Goal: Task Accomplishment & Management: Complete application form

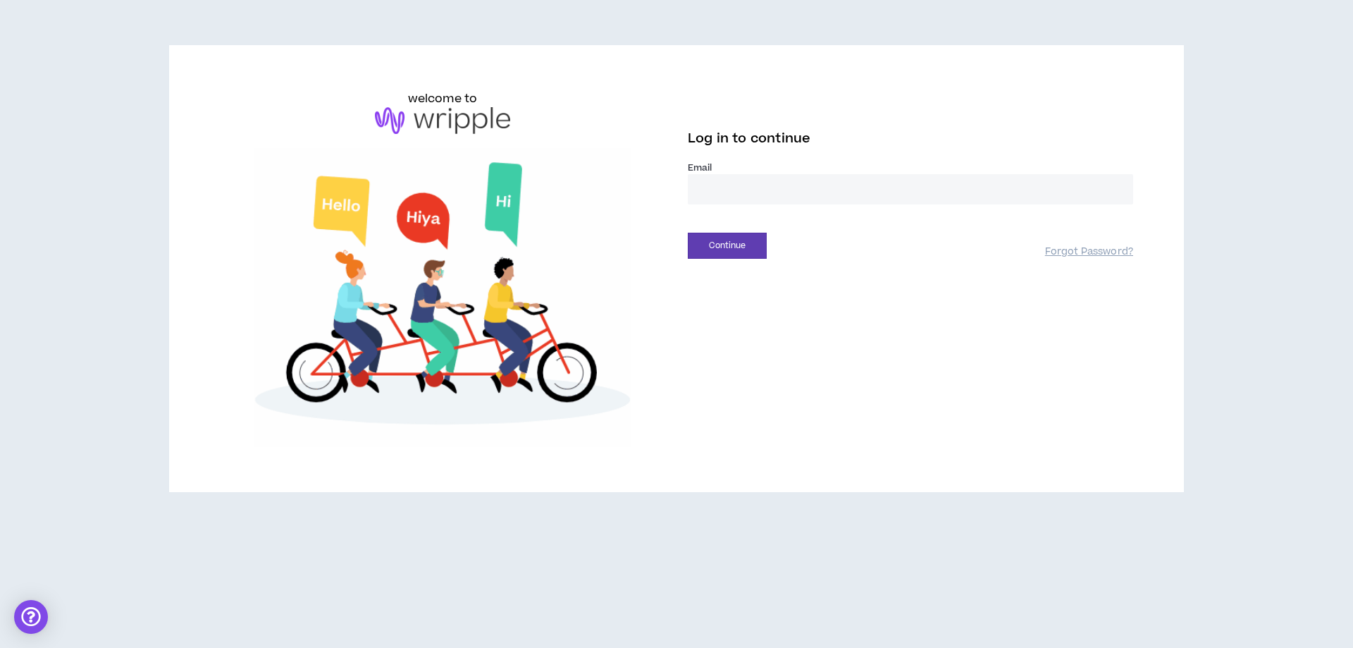
click at [853, 194] on input "email" at bounding box center [910, 189] width 445 height 30
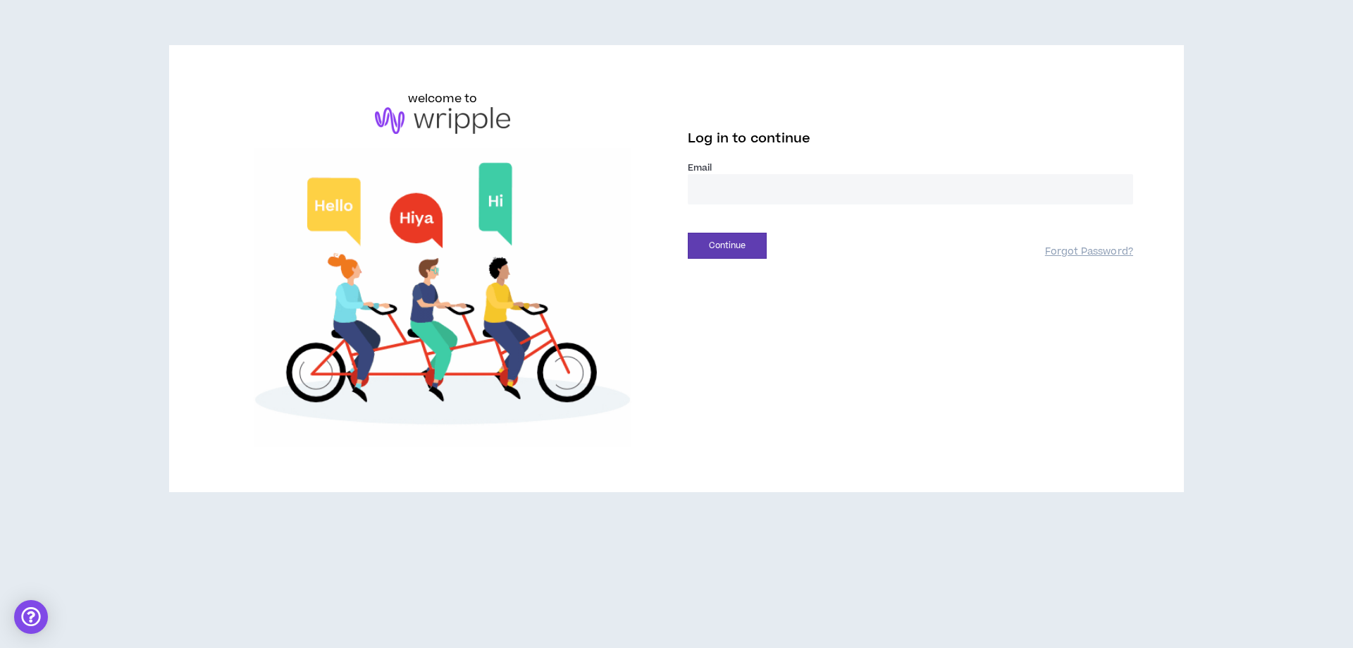
type input "**********"
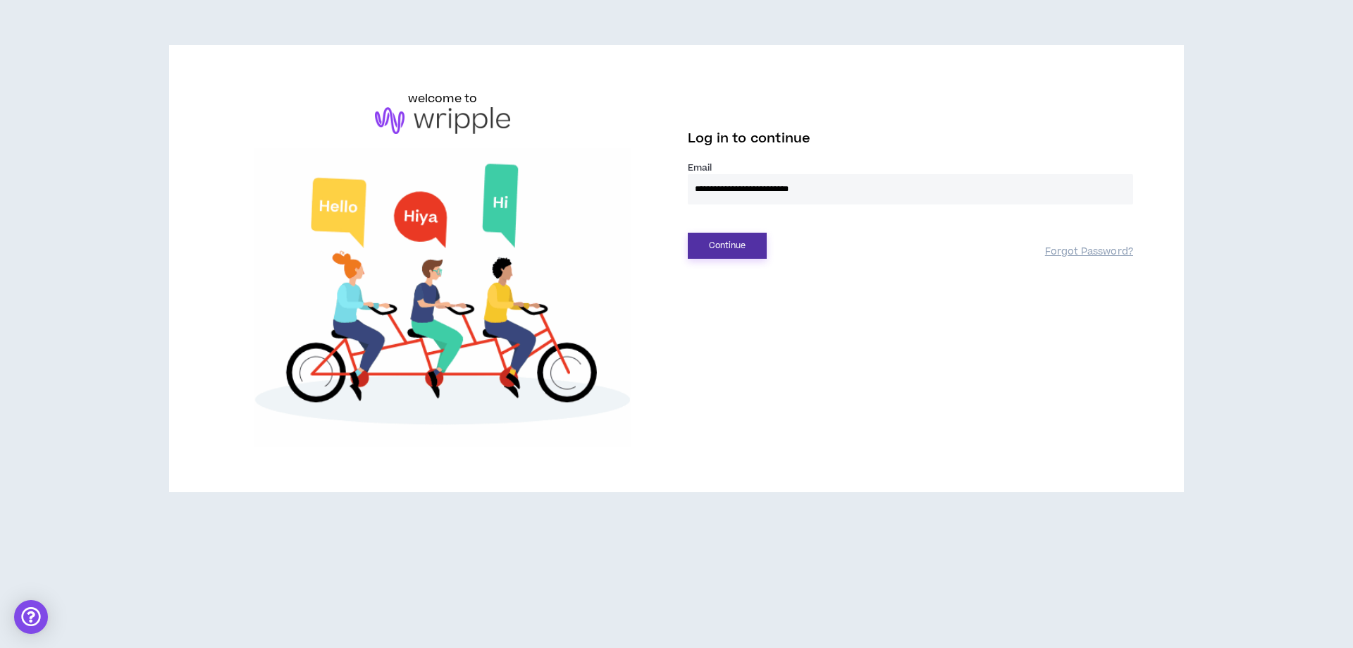
click at [729, 239] on button "Continue" at bounding box center [727, 246] width 79 height 26
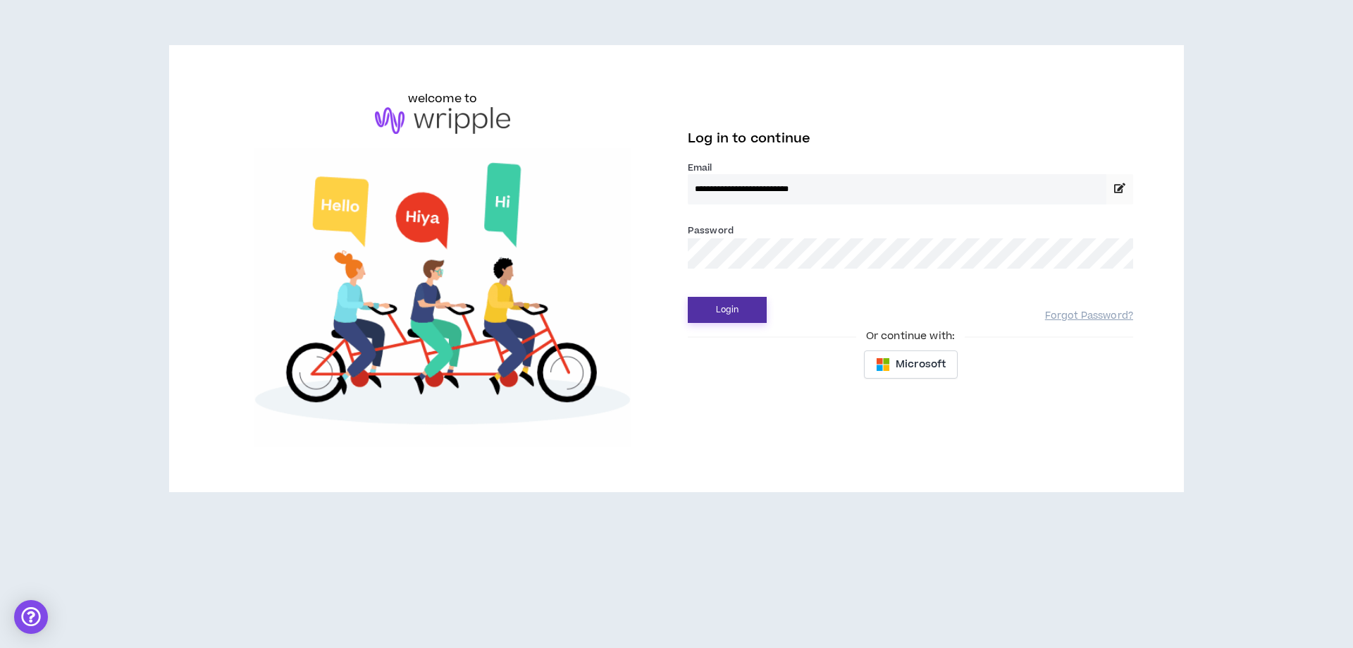
click at [710, 305] on button "Login" at bounding box center [727, 310] width 79 height 26
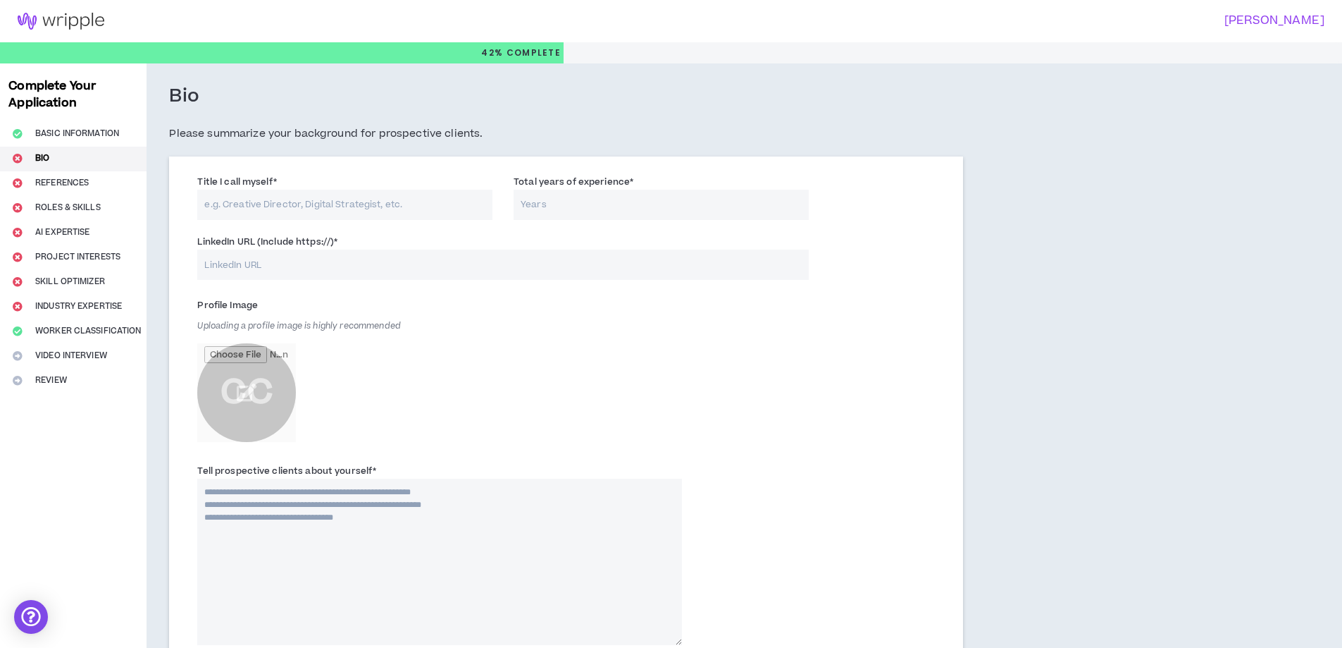
click at [284, 202] on input "Title I call myself *" at bounding box center [344, 205] width 295 height 30
type input "Graphic designer"
click at [674, 209] on input "Total years of experience *" at bounding box center [661, 205] width 295 height 30
type input "9"
click at [303, 267] on input "LinkedIn URL (Include https://) *" at bounding box center [502, 264] width 611 height 30
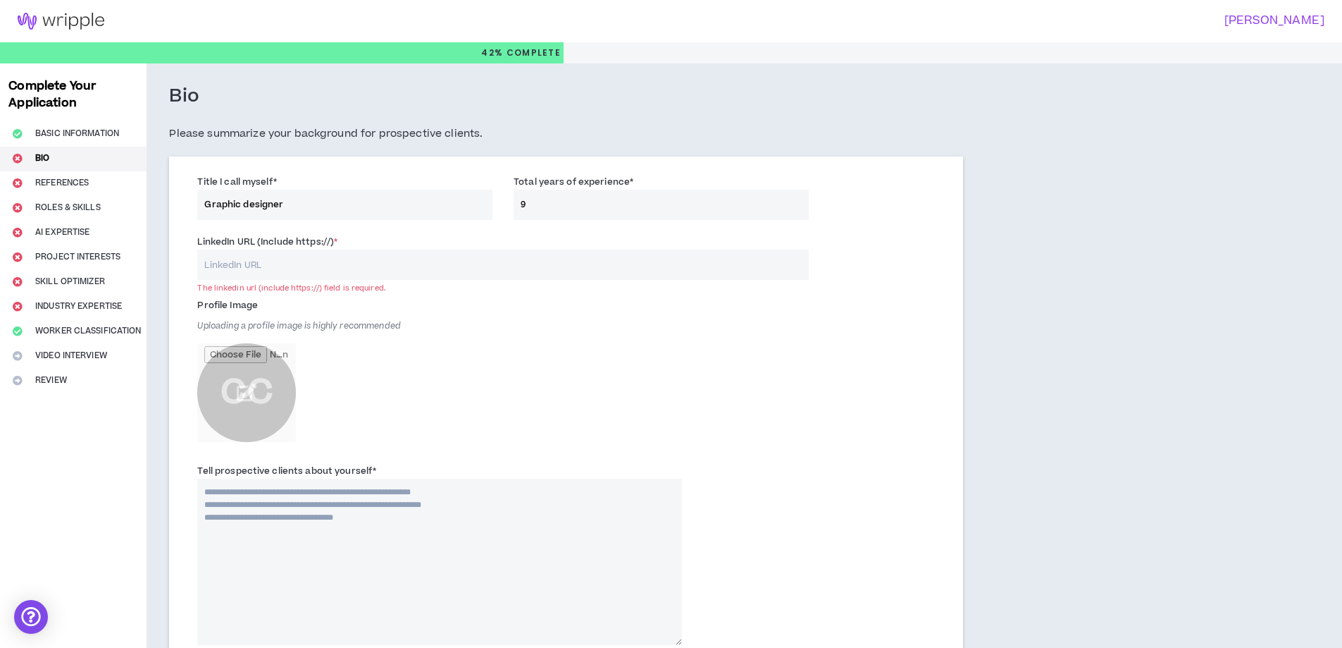
click at [280, 276] on input "LinkedIn URL (Include https://) *" at bounding box center [502, 264] width 611 height 30
paste input "[URL][DOMAIN_NAME][PERSON_NAME]"
type input "[URL][DOMAIN_NAME][PERSON_NAME]"
click at [266, 385] on input "file" at bounding box center [246, 392] width 99 height 99
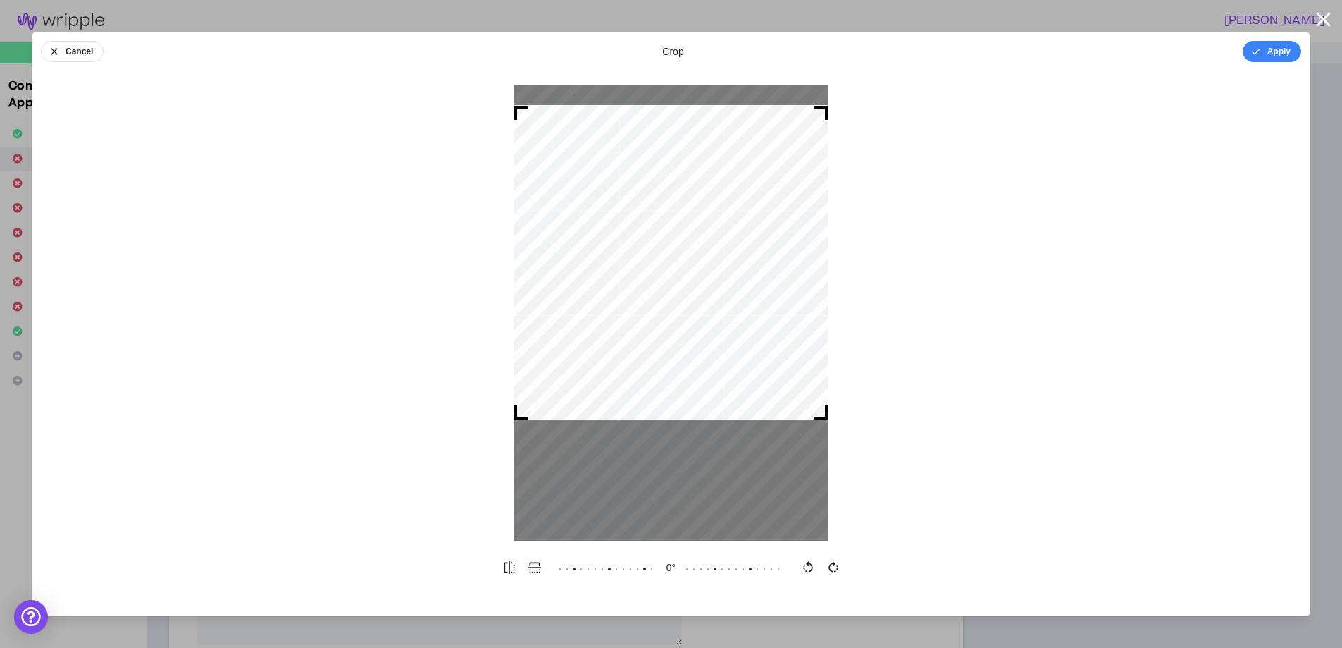
drag, startPoint x: 266, startPoint y: 385, endPoint x: 695, endPoint y: 276, distance: 442.2
click at [695, 276] on div at bounding box center [671, 262] width 315 height 315
click at [1299, 54] on button "Apply" at bounding box center [1272, 51] width 58 height 21
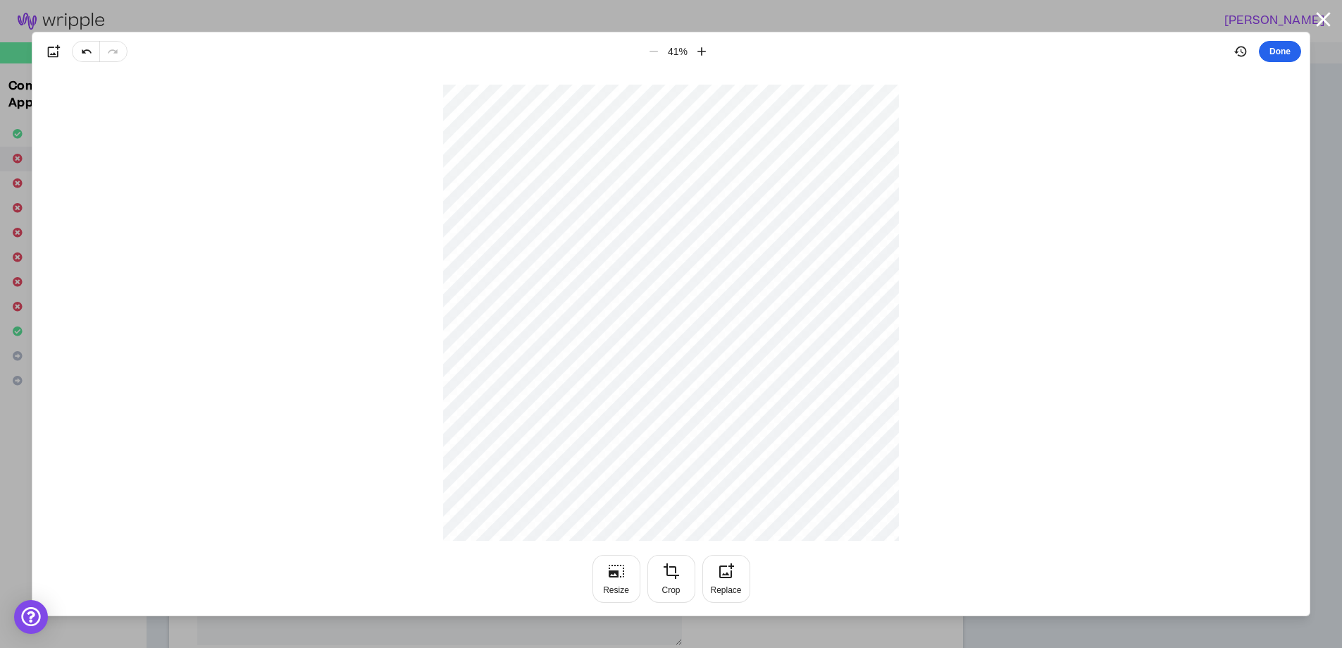
click at [1292, 51] on button "Done" at bounding box center [1280, 51] width 42 height 21
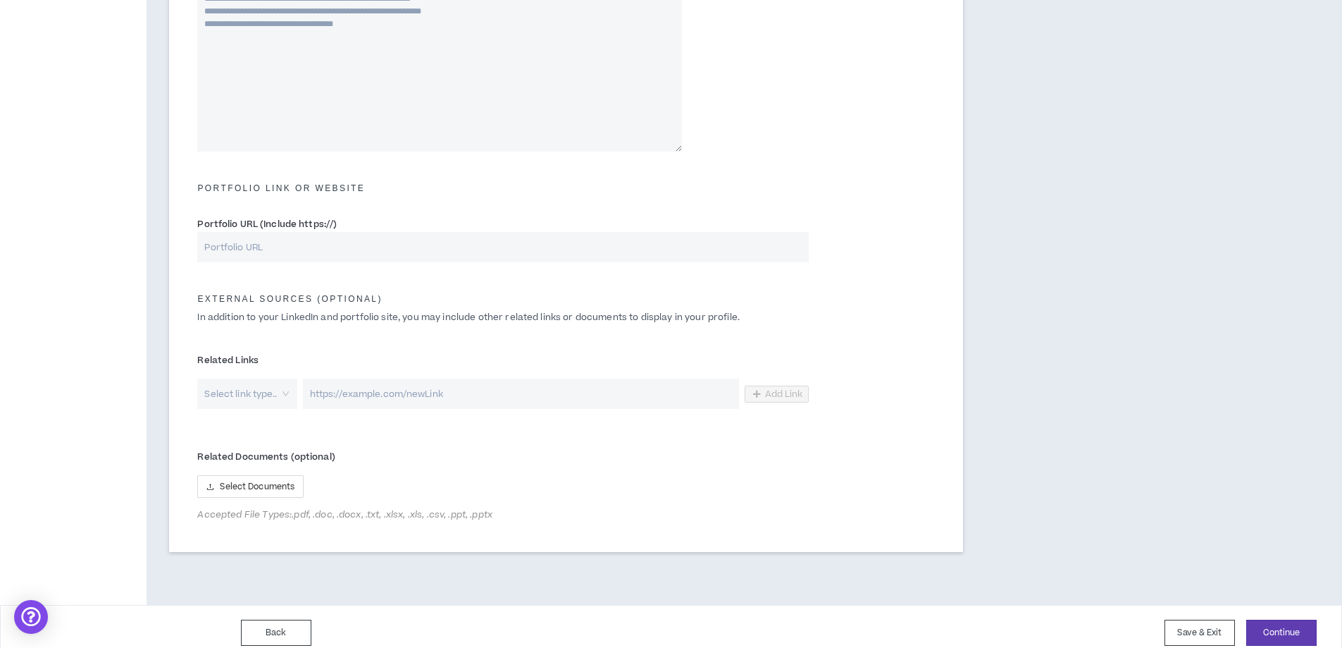
scroll to position [557, 0]
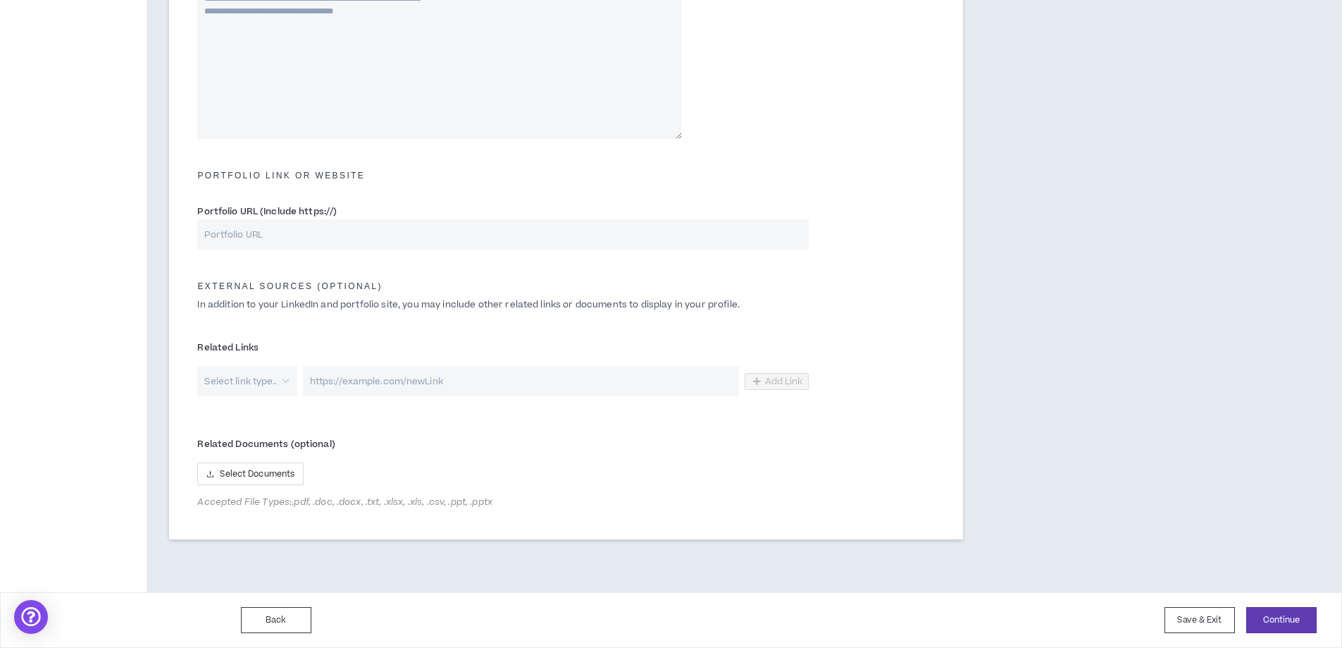
click at [439, 235] on input "Portfolio URL (Include https://)" at bounding box center [502, 234] width 611 height 30
type input "[URL][DOMAIN_NAME]"
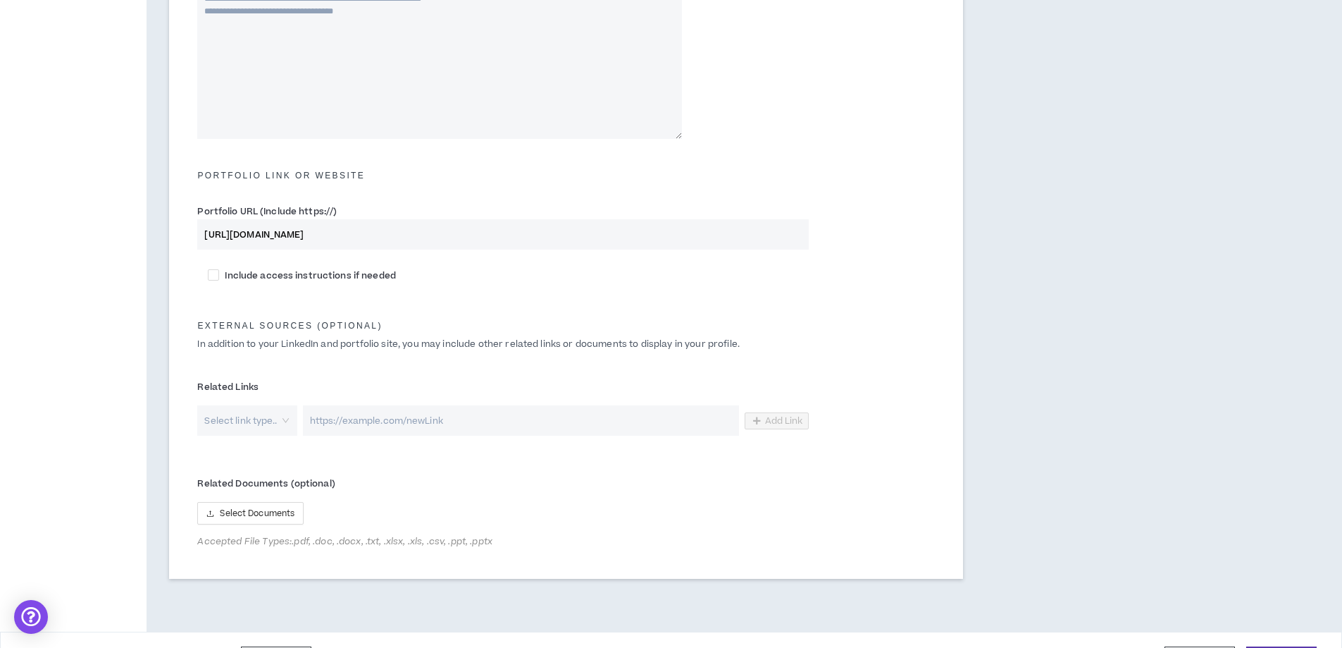
click at [263, 431] on input "search" at bounding box center [242, 420] width 74 height 30
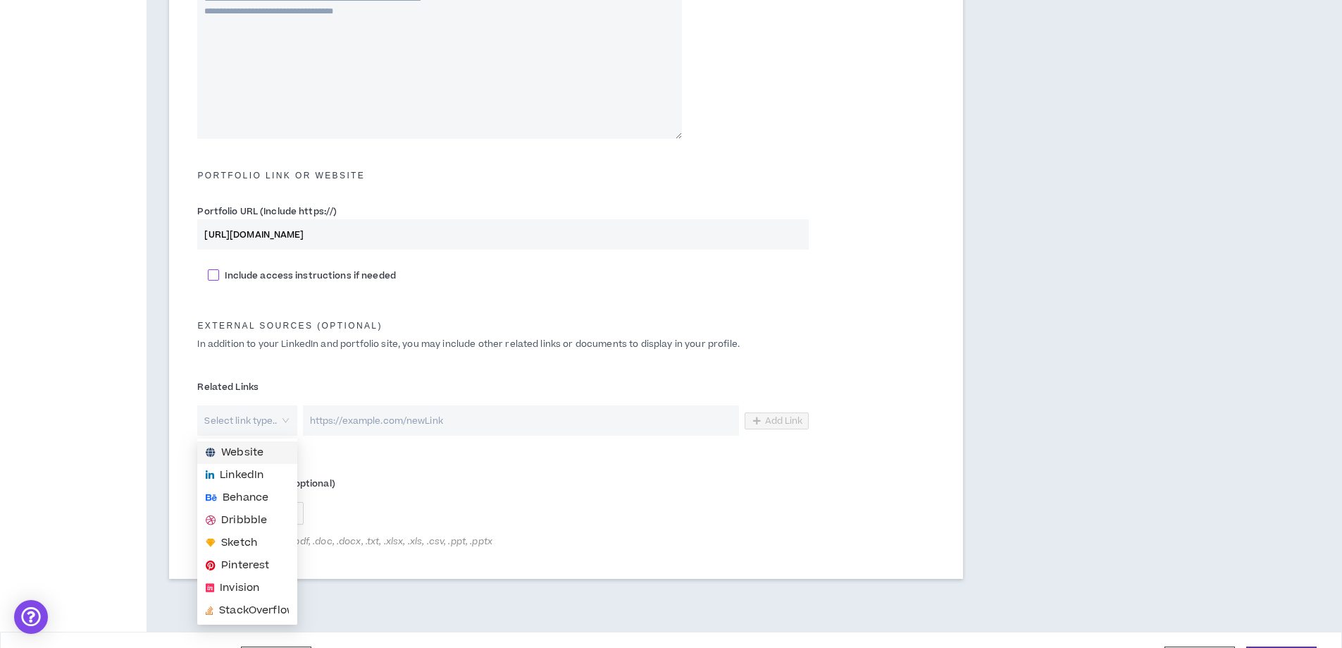
click at [476, 278] on label "Include access instructions if needed" at bounding box center [566, 274] width 717 height 15
checkbox input "****"
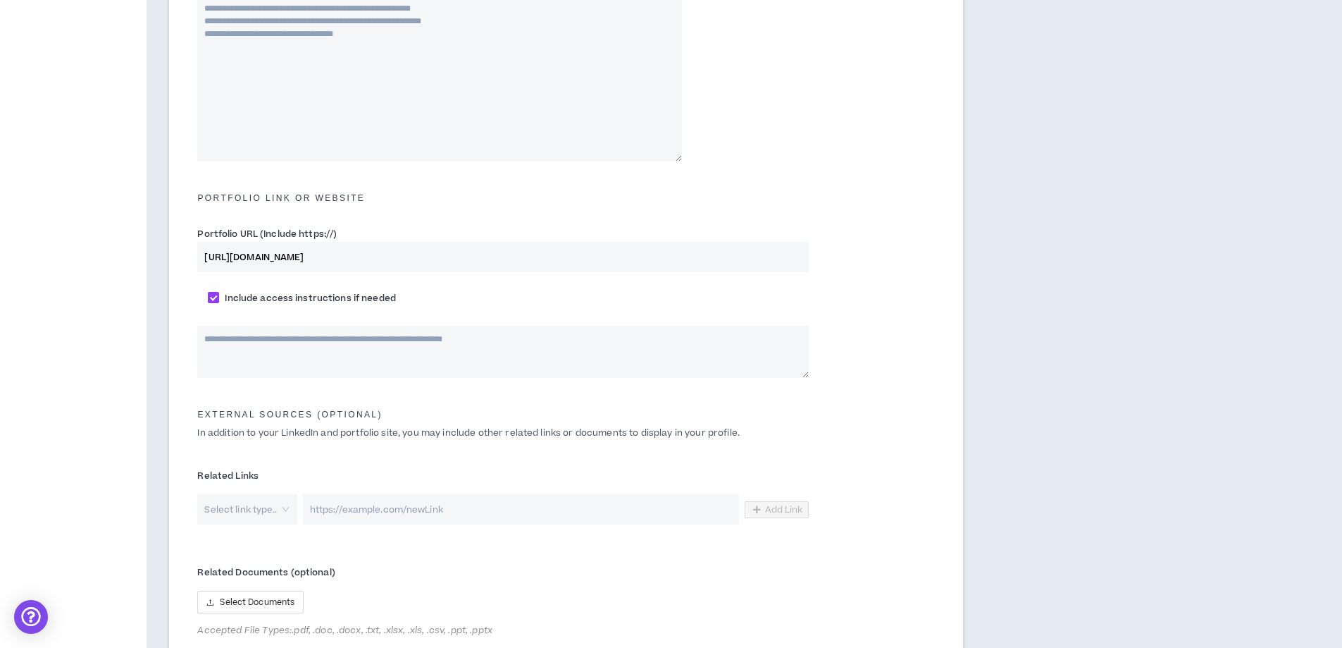
scroll to position [634, 0]
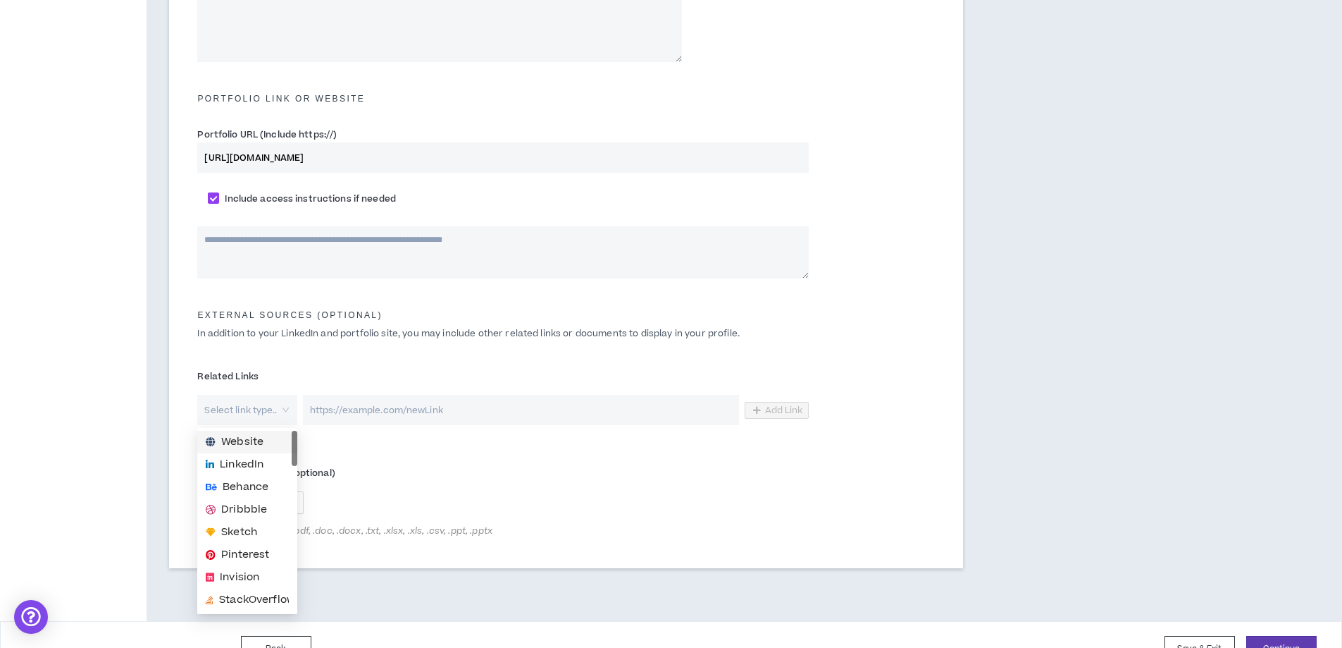
click at [271, 399] on input "search" at bounding box center [242, 410] width 74 height 30
click at [252, 443] on span "Website" at bounding box center [242, 442] width 42 height 16
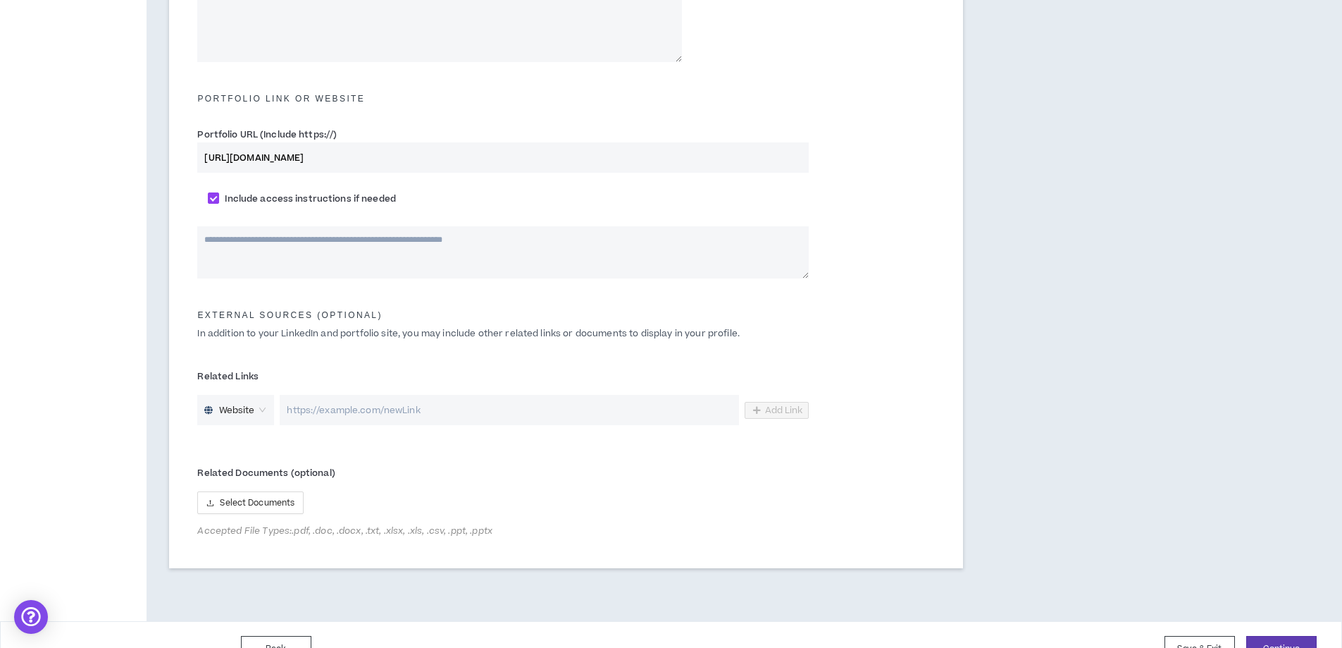
click at [563, 408] on input "url" at bounding box center [509, 410] width 459 height 30
click at [347, 402] on input "url" at bounding box center [509, 410] width 459 height 30
paste input "[URL][DOMAIN_NAME]"
type input "[URL][DOMAIN_NAME]"
click at [270, 503] on span "Select Documents" at bounding box center [257, 502] width 75 height 13
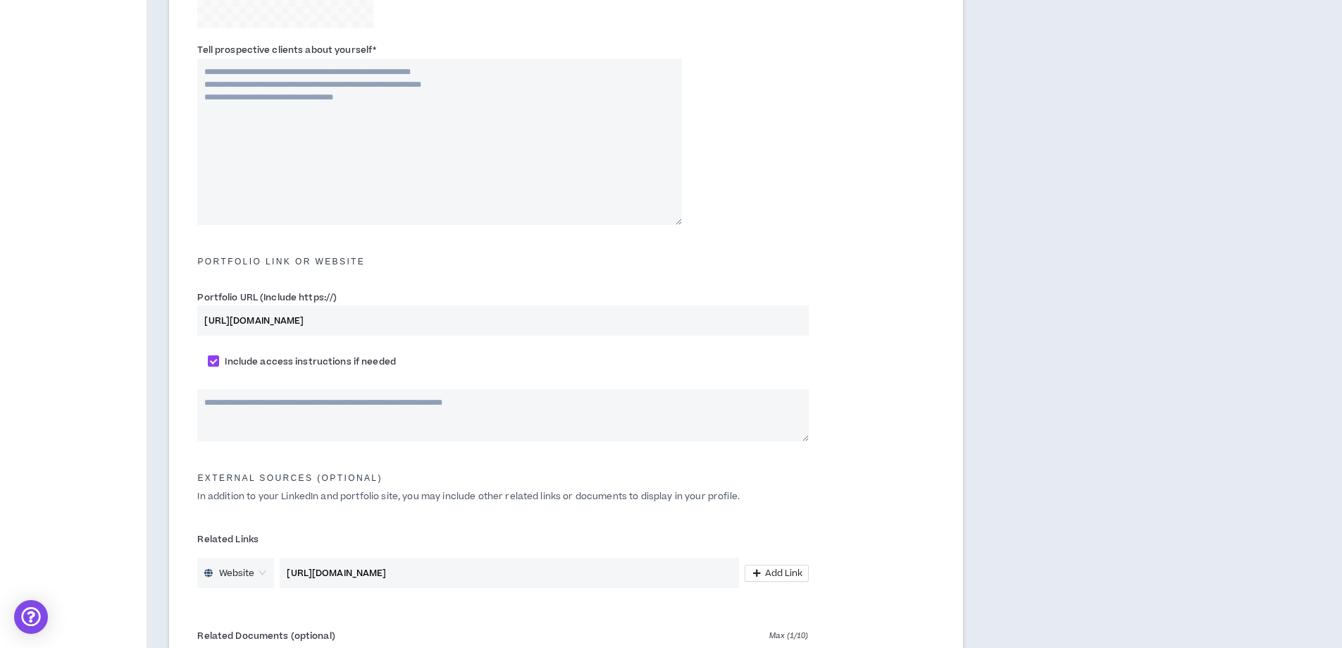
scroll to position [418, 0]
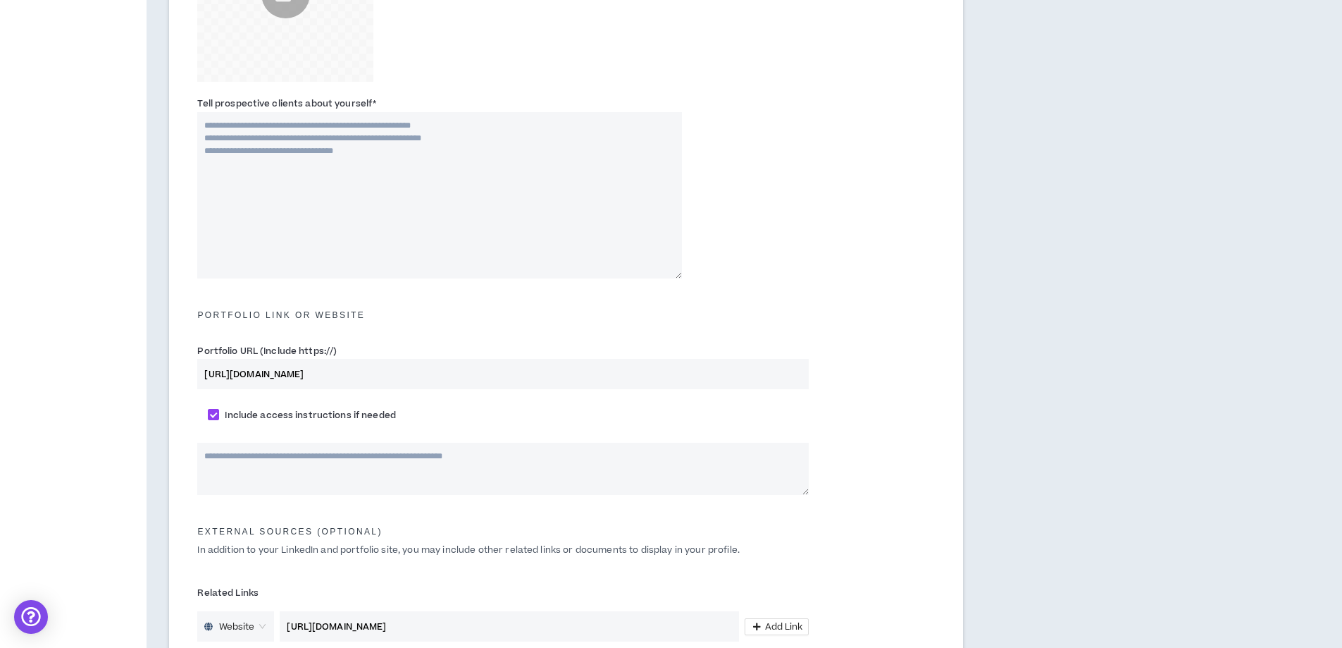
click at [409, 210] on textarea "Tell prospective clients about yourself *" at bounding box center [439, 195] width 485 height 166
click at [1256, 56] on div "Complete Your Application Basic Information Bio References Roles & Skills AI Ex…" at bounding box center [671, 260] width 1342 height 1228
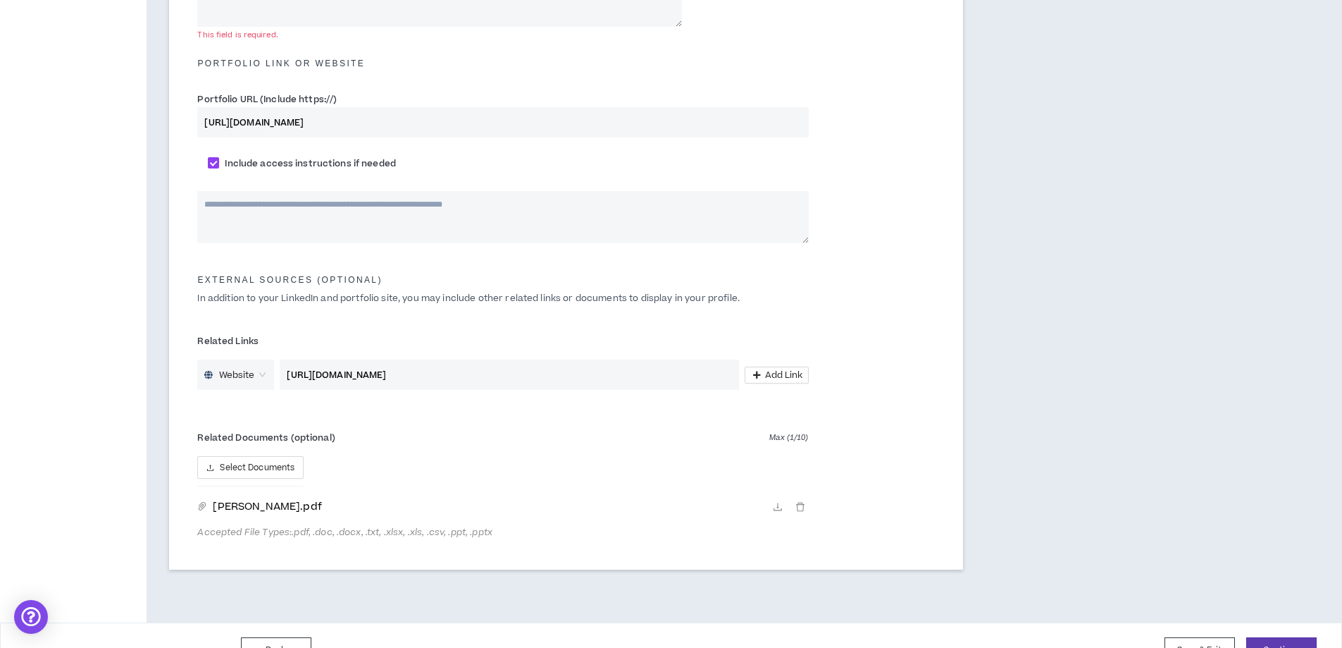
scroll to position [700, 0]
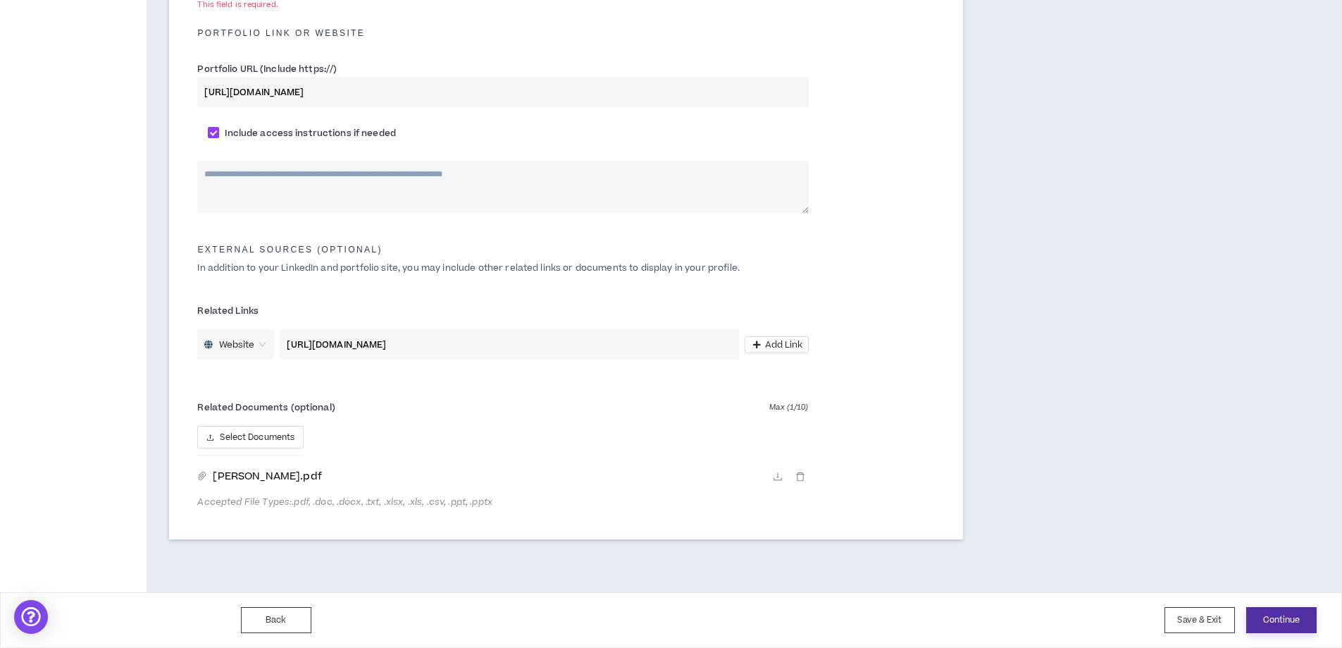
click at [1288, 617] on button "Continue" at bounding box center [1282, 620] width 70 height 26
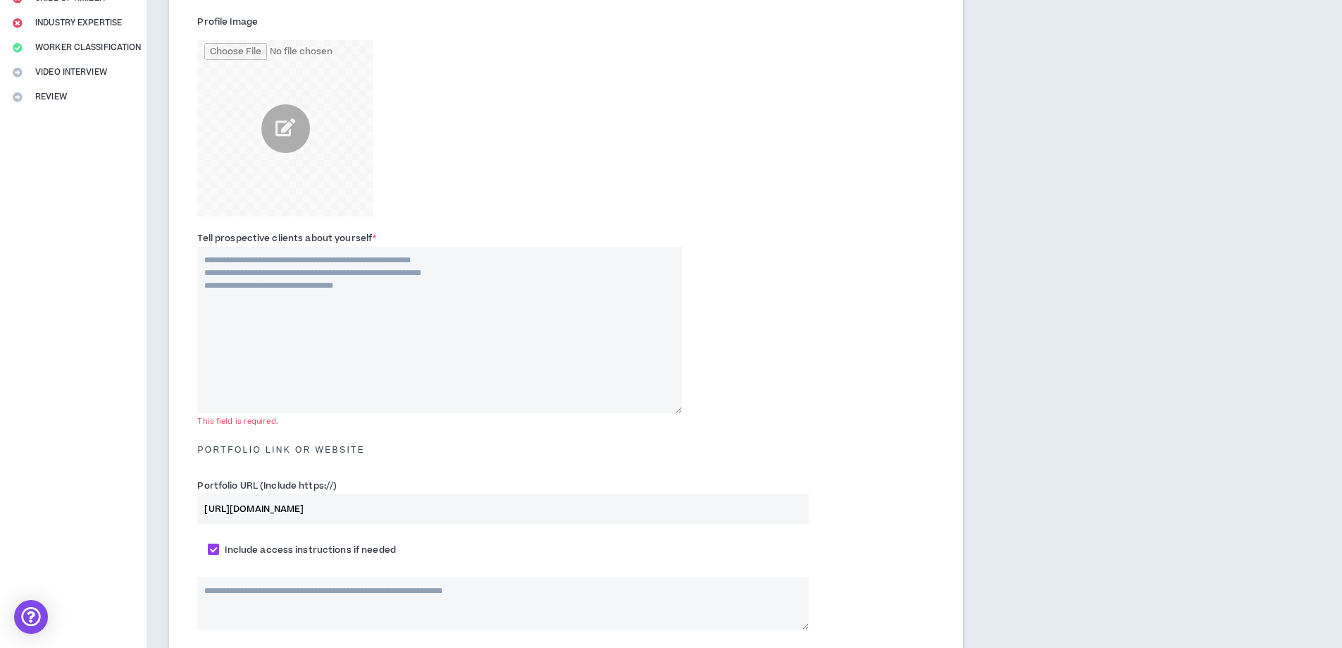
scroll to position [232, 0]
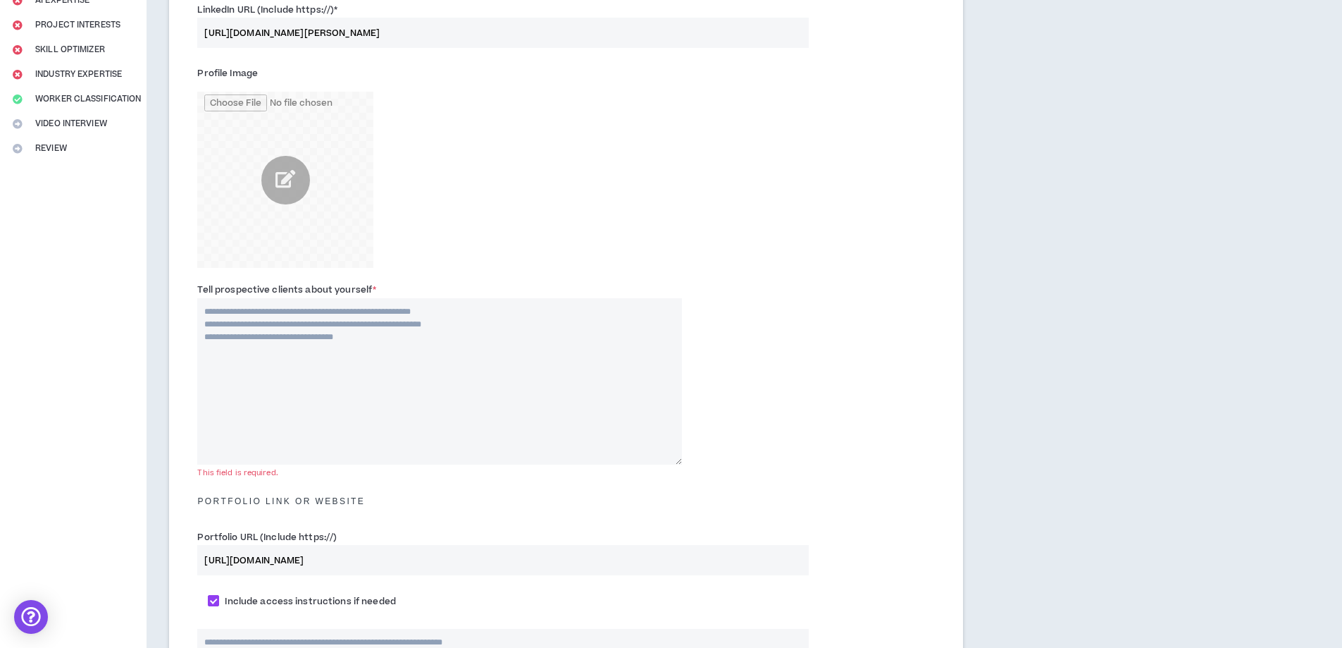
click at [339, 333] on textarea "Tell prospective clients about yourself *" at bounding box center [439, 381] width 485 height 166
